Goal: Book appointment/travel/reservation

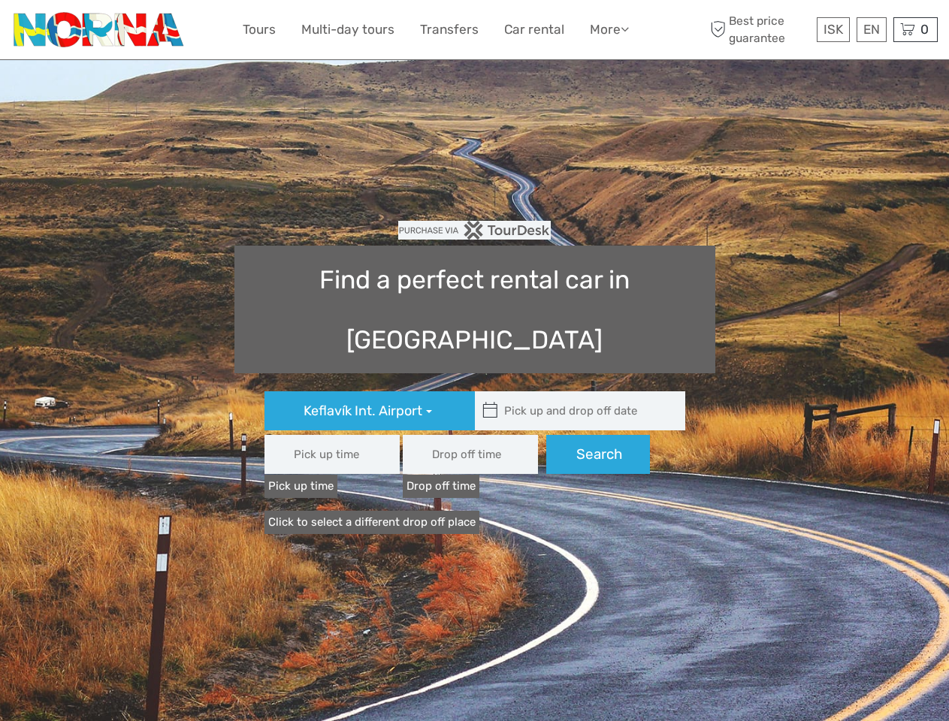
type input "08:00"
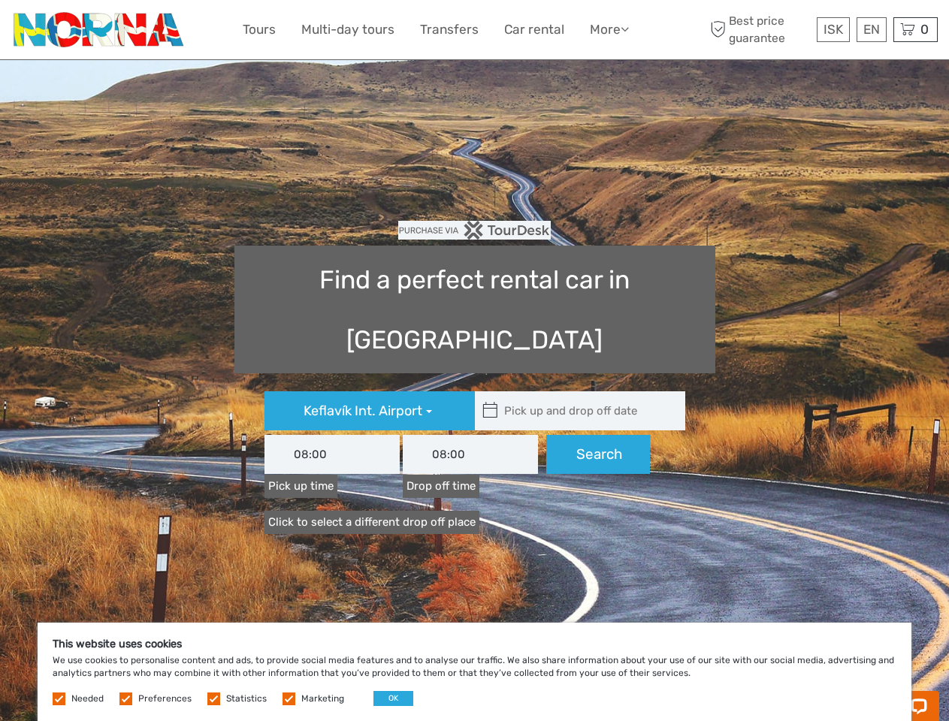
click at [608, 29] on link "More" at bounding box center [609, 30] width 39 height 22
click at [626, 29] on icon at bounding box center [625, 29] width 8 height 13
click at [832, 29] on span "ISK" at bounding box center [833, 29] width 20 height 15
click at [871, 29] on div "EN English Español Deutsch" at bounding box center [871, 29] width 30 height 25
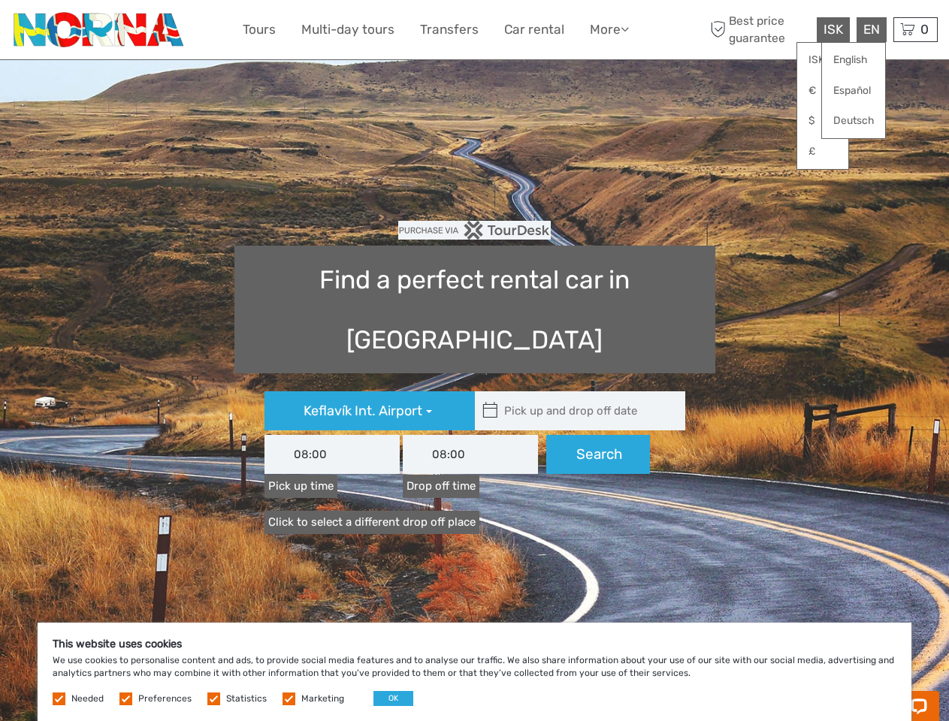
click at [915, 29] on div "0 Items Total 0 ISK Checkout The shopping cart is empty." at bounding box center [915, 29] width 44 height 25
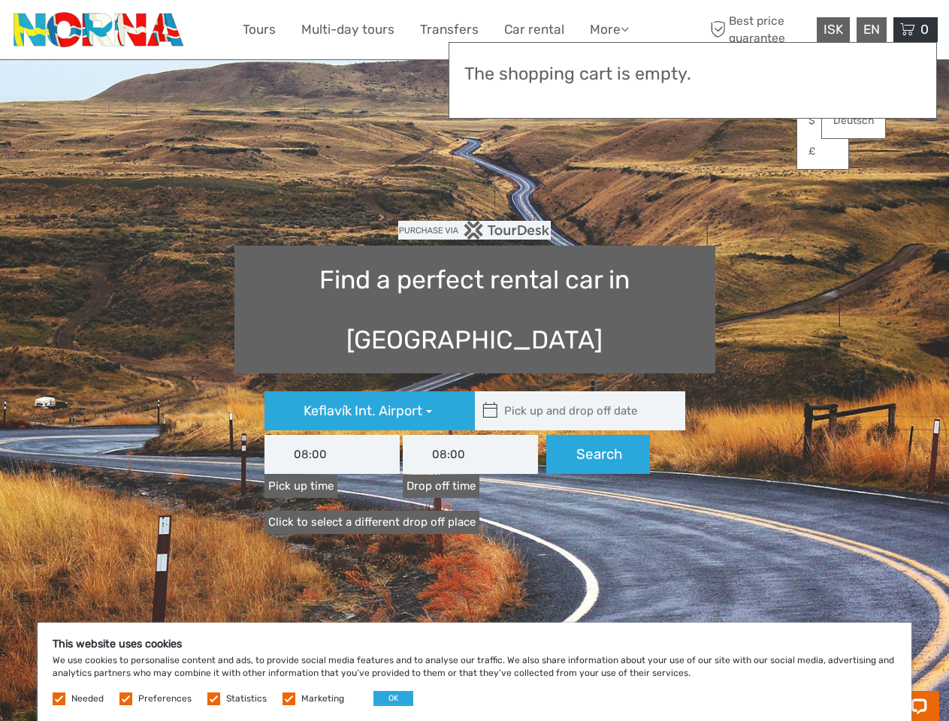
click at [490, 399] on icon at bounding box center [490, 411] width 16 height 24
click at [576, 391] on input "text" at bounding box center [576, 410] width 203 height 39
type input "[DATE]"
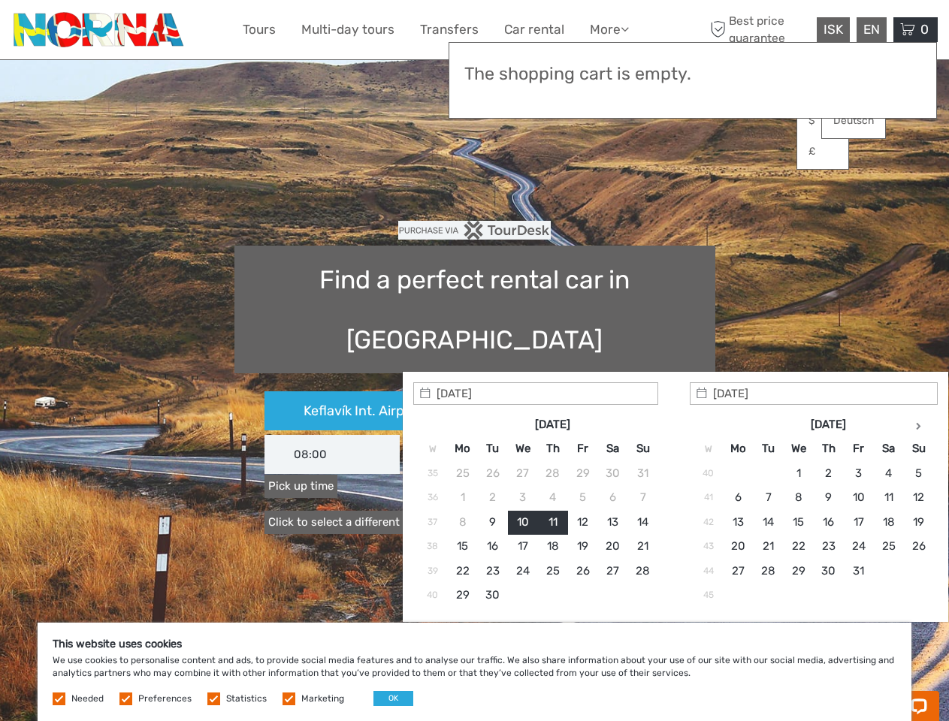
click at [598, 394] on input "[DATE]" at bounding box center [535, 393] width 245 height 23
click at [387, 699] on button "OK" at bounding box center [393, 698] width 40 height 15
type input "[DATE] - [DATE]"
